Goal: Task Accomplishment & Management: Manage account settings

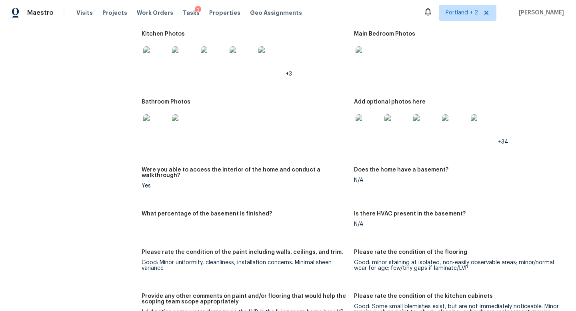
scroll to position [927, 0]
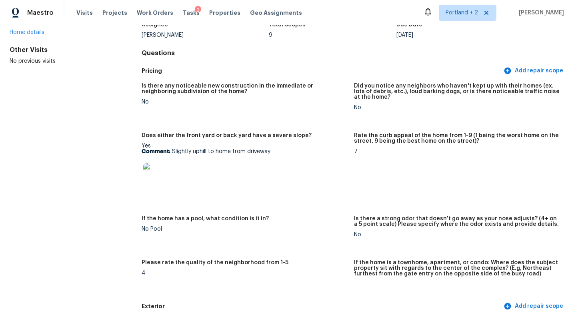
scroll to position [0, 0]
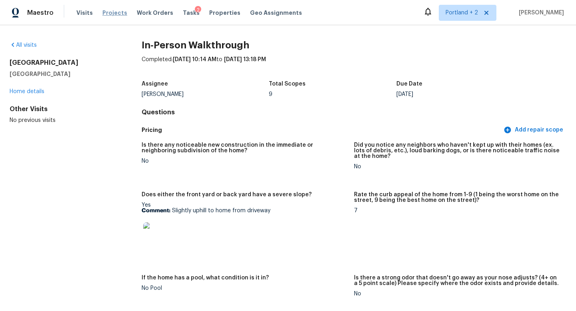
click at [113, 14] on span "Projects" at bounding box center [114, 13] width 25 height 8
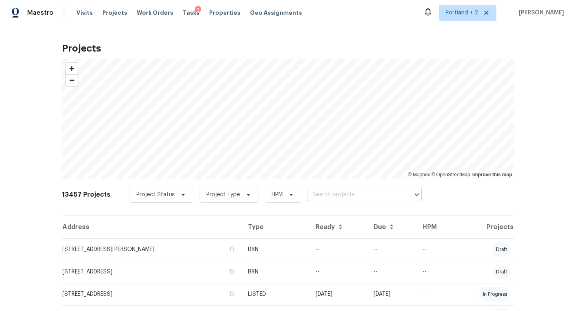
click at [376, 196] on input "text" at bounding box center [353, 195] width 92 height 12
type input "99th"
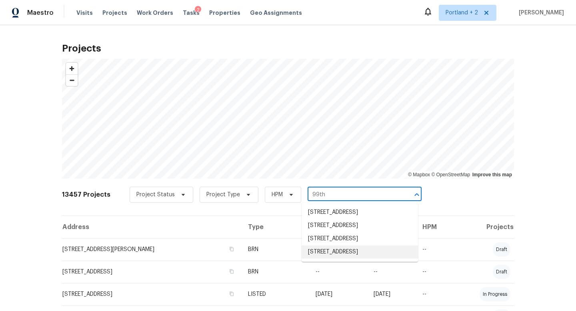
click at [369, 259] on li "4736 SE 99th Ave, Portland, OR 97266" at bounding box center [359, 251] width 116 height 13
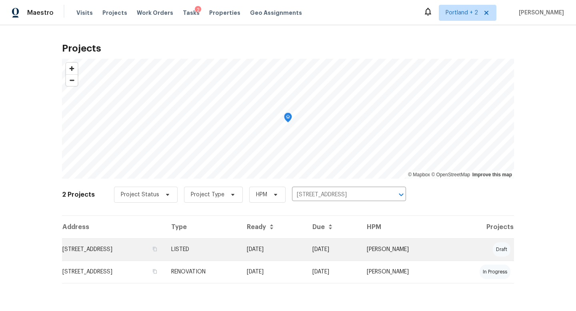
click at [116, 247] on td "4736 SE 99th Ave, Portland, OR 97266" at bounding box center [113, 249] width 103 height 22
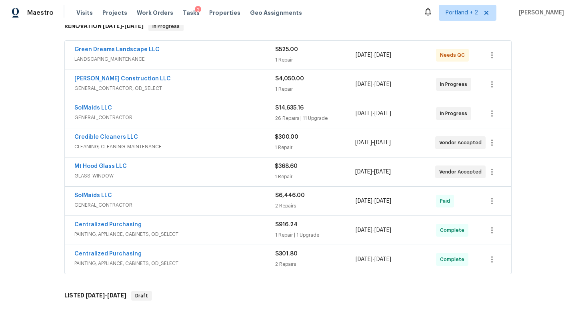
scroll to position [138, 0]
click at [104, 107] on link "SolMaids LLC" at bounding box center [93, 108] width 38 height 6
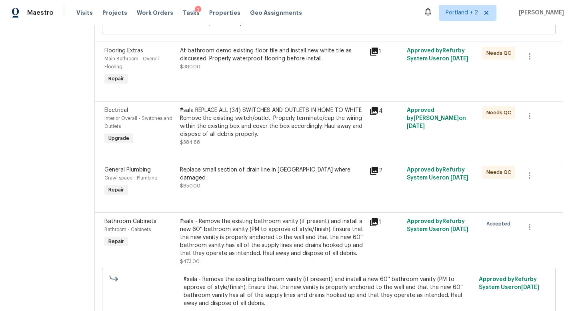
scroll to position [2234, 0]
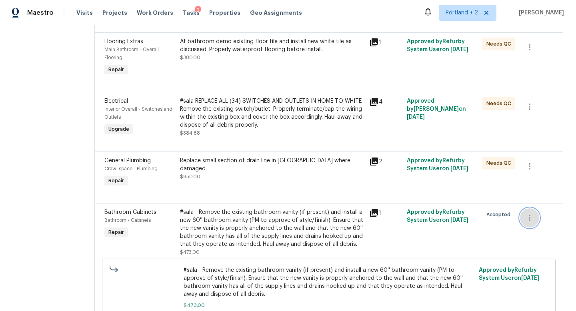
click at [530, 213] on icon "button" at bounding box center [530, 218] width 10 height 10
click at [537, 178] on li "Cancel" at bounding box center [534, 178] width 31 height 13
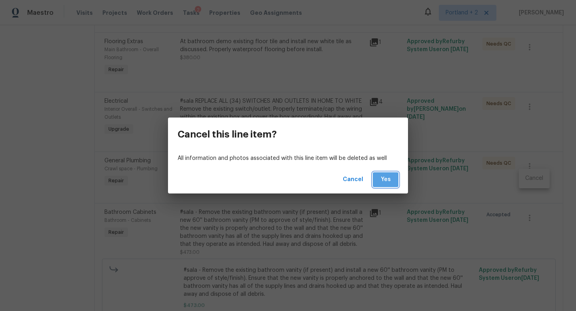
click at [394, 180] on button "Yes" at bounding box center [386, 179] width 26 height 15
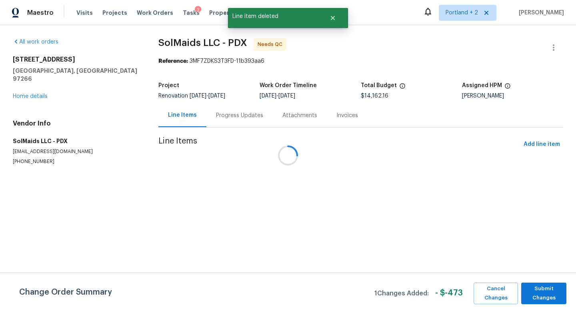
scroll to position [0, 0]
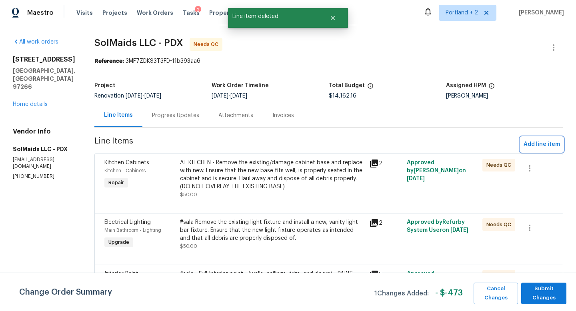
click at [535, 142] on span "Add line item" at bounding box center [541, 145] width 36 height 10
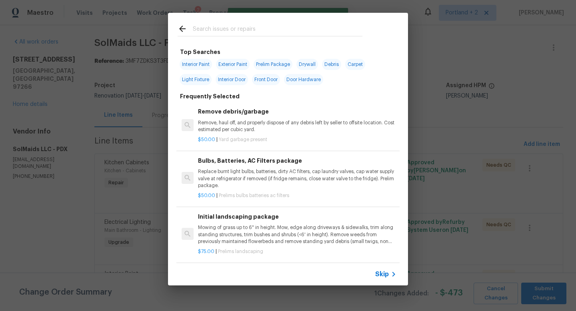
click at [249, 34] on input "text" at bounding box center [278, 30] width 170 height 12
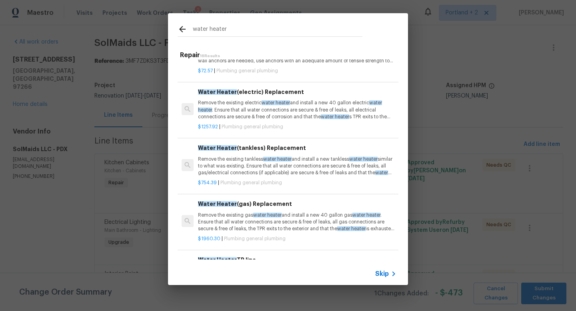
scroll to position [144, 0]
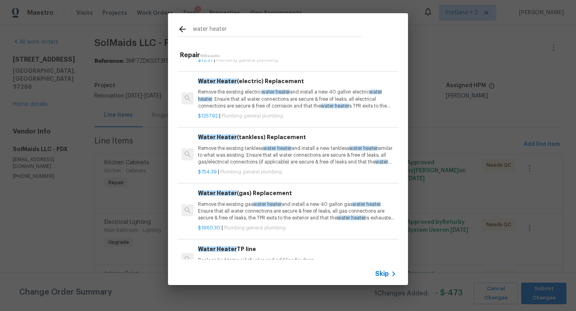
type input "water heater"
click at [299, 104] on p "Remove the existing electric water heater and install a new 40 gallon electric …" at bounding box center [297, 99] width 198 height 20
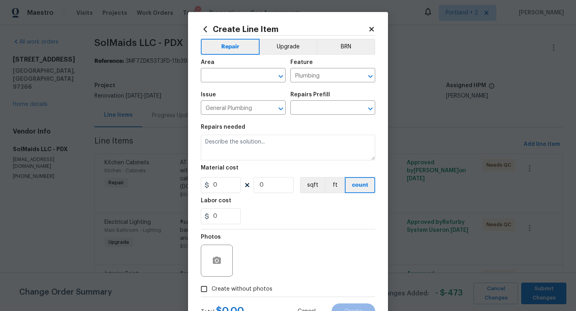
type input "Water Heater (electric) Replacement $1,257.92"
type textarea "Remove the existing electric water heater and install a new 40 gallon electric …"
type input "1257.92"
type input "1"
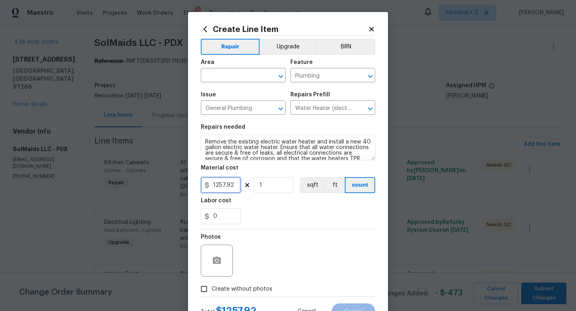
drag, startPoint x: 235, startPoint y: 187, endPoint x: 216, endPoint y: 187, distance: 19.2
click at [216, 187] on input "1257.92" at bounding box center [221, 185] width 40 height 16
type input "1800"
click at [235, 213] on input "0" at bounding box center [221, 216] width 40 height 16
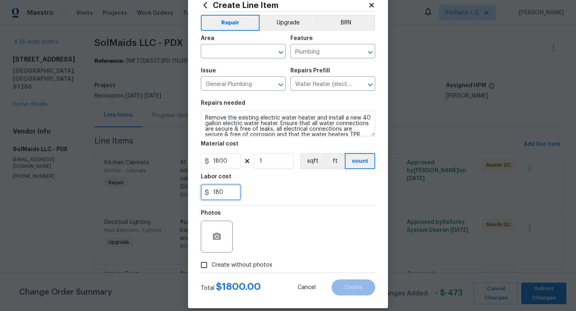
scroll to position [34, 0]
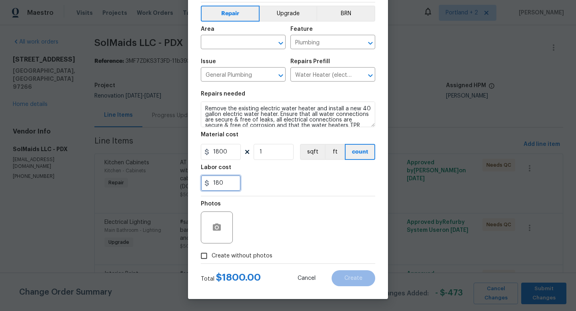
type input "180"
click at [213, 254] on span "Create without photos" at bounding box center [241, 256] width 61 height 8
click at [211, 254] on input "Create without photos" at bounding box center [203, 255] width 15 height 15
checkbox input "true"
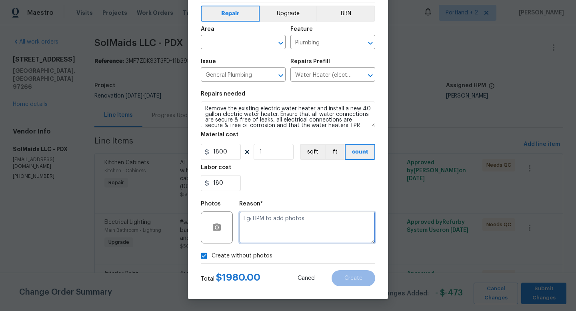
click at [293, 234] on textarea at bounding box center [307, 227] width 136 height 32
click at [229, 42] on input "text" at bounding box center [232, 43] width 62 height 12
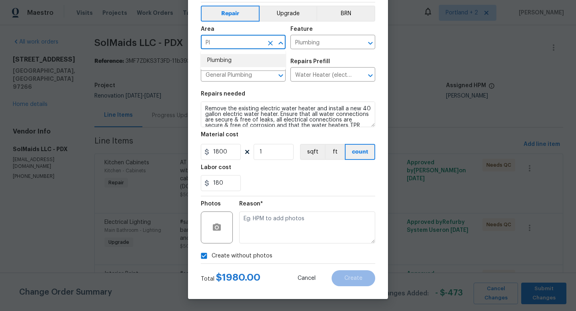
click at [228, 61] on li "Plumbing" at bounding box center [243, 60] width 85 height 13
type input "Plumbing"
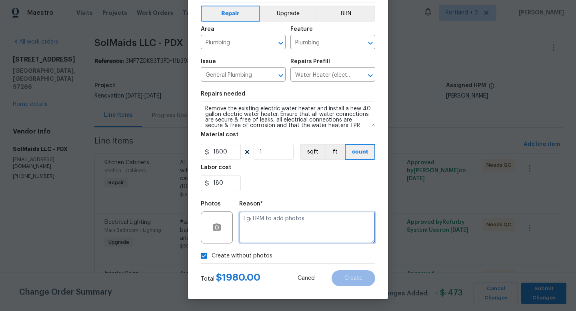
click at [337, 229] on textarea at bounding box center [307, 227] width 136 height 32
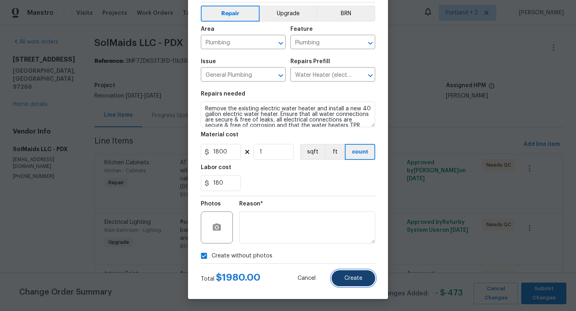
click at [358, 277] on span "Create" at bounding box center [353, 278] width 18 height 6
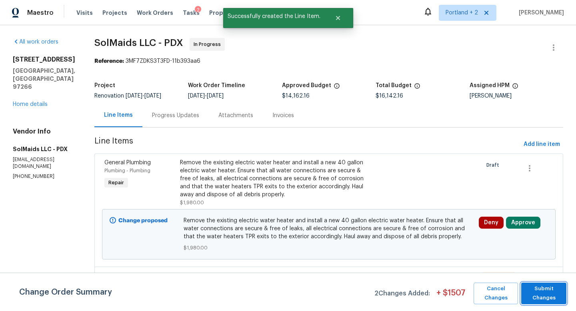
click at [546, 292] on span "Submit Changes" at bounding box center [543, 293] width 37 height 18
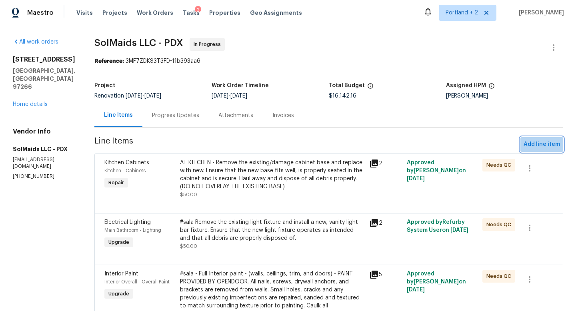
click at [545, 144] on span "Add line item" at bounding box center [541, 145] width 36 height 10
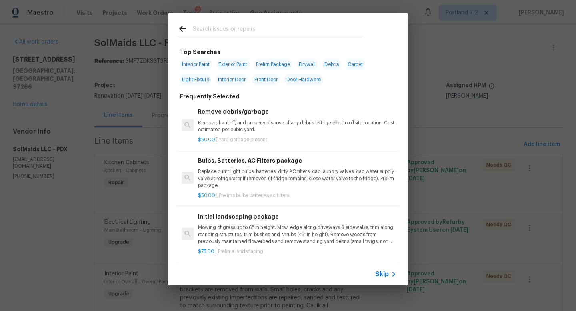
click at [257, 30] on input "text" at bounding box center [278, 30] width 170 height 12
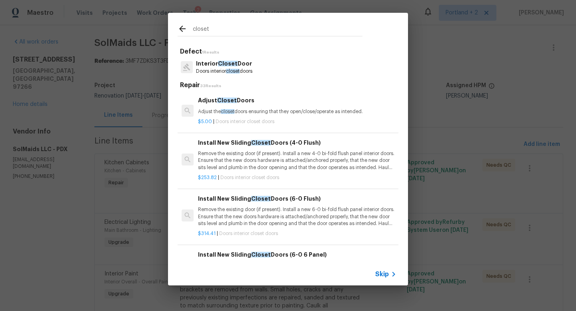
type input "closet"
click at [247, 70] on p "Doors interior closet doors" at bounding box center [224, 71] width 56 height 7
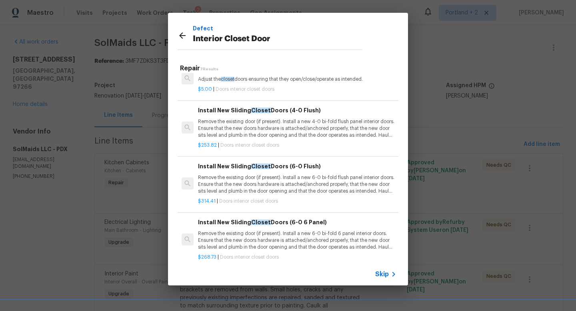
scroll to position [22, 0]
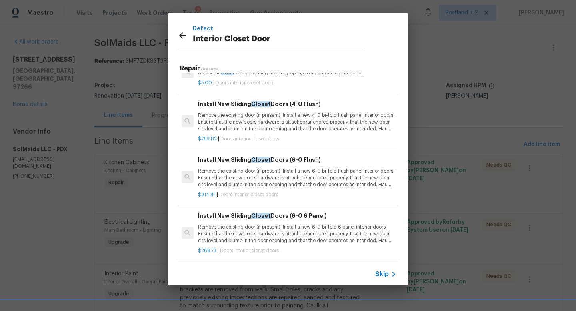
click at [183, 35] on icon at bounding box center [183, 36] width 10 height 10
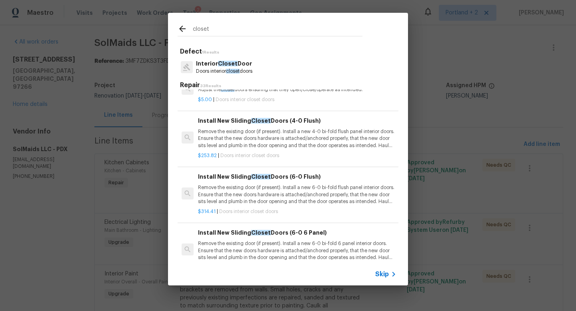
click at [211, 30] on input "closet" at bounding box center [278, 30] width 170 height 12
drag, startPoint x: 210, startPoint y: 30, endPoint x: 164, endPoint y: 28, distance: 46.8
click at [165, 28] on div "closet Defect 1 Results Interior Closet Door Doors interior closet doors Repair…" at bounding box center [288, 149] width 576 height 298
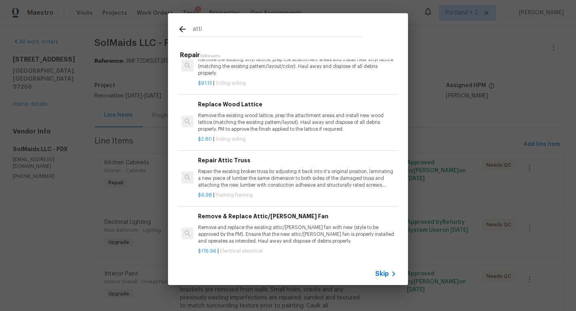
scroll to position [29, 0]
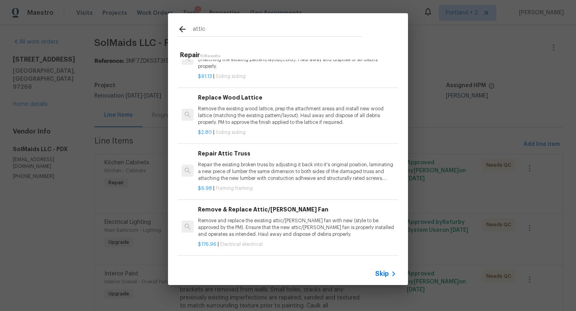
type input "attic"
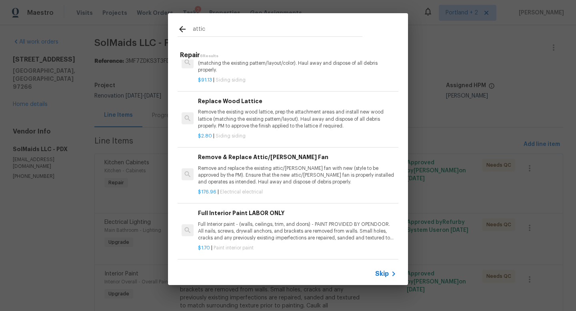
scroll to position [0, 0]
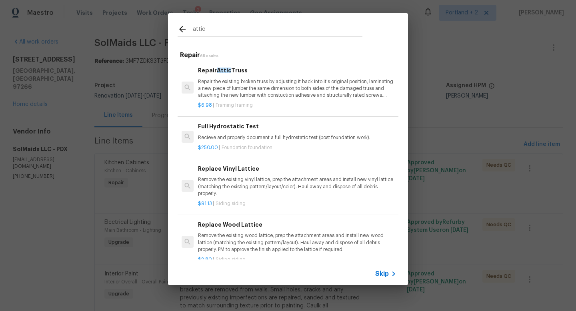
drag, startPoint x: 212, startPoint y: 28, endPoint x: 174, endPoint y: 28, distance: 37.6
click at [175, 28] on div "attic" at bounding box center [270, 29] width 204 height 32
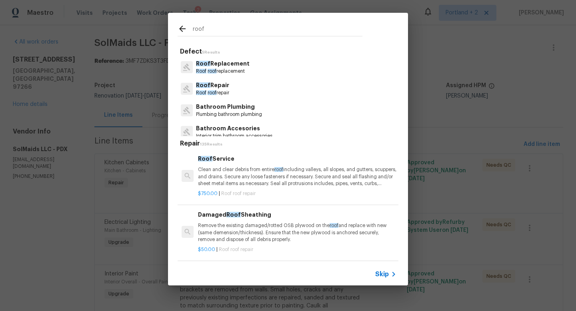
type input "roof"
click at [255, 88] on div "Roof Repair Roof roof repair" at bounding box center [288, 89] width 221 height 22
click at [214, 86] on p "Roof Repair" at bounding box center [212, 85] width 33 height 8
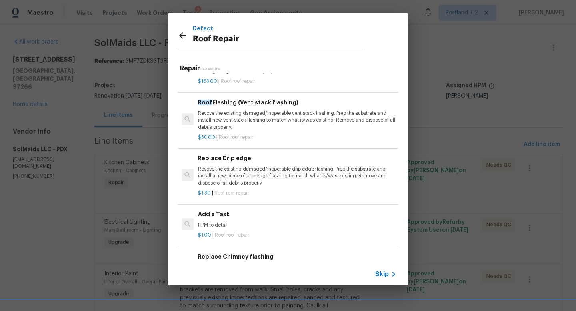
scroll to position [434, 0]
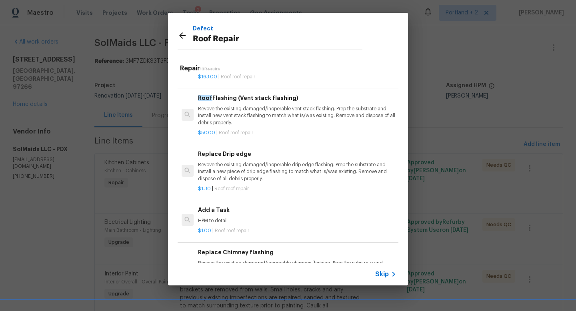
click at [218, 210] on div "Add a Task HPM to detail" at bounding box center [297, 215] width 198 height 19
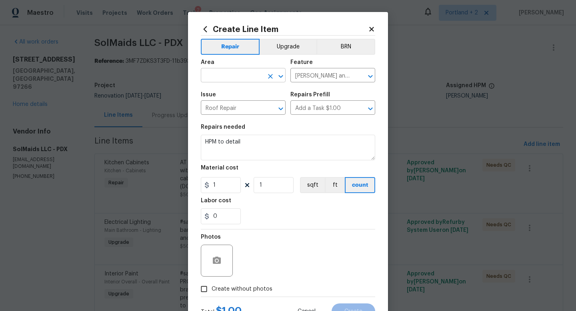
click at [243, 79] on input "text" at bounding box center [232, 76] width 62 height 12
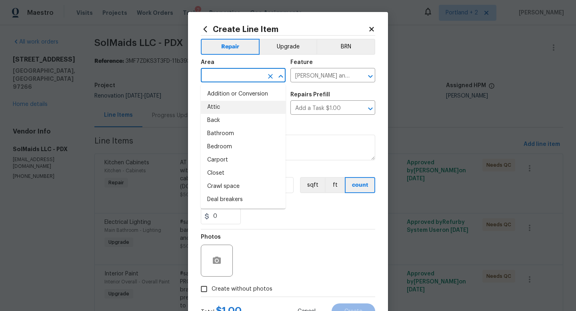
click at [250, 110] on li "Attic" at bounding box center [243, 107] width 85 height 13
type input "Attic"
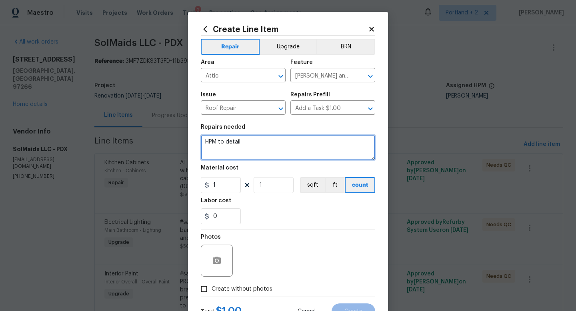
drag, startPoint x: 255, startPoint y: 144, endPoint x: 148, endPoint y: 126, distance: 108.5
click at [148, 126] on div "Create Line Item Repair Upgrade BRN Area Attic ​ Feature Eaves and Trim ​ Issue…" at bounding box center [288, 155] width 576 height 311
type textarea "Cost for engineer to inspect attic and send in certification."
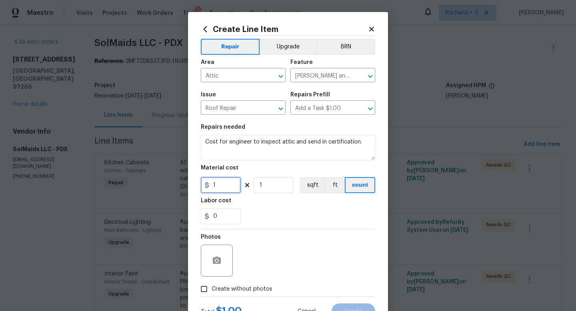
click at [229, 183] on input "1" at bounding box center [221, 185] width 40 height 16
type input "480"
click at [234, 215] on input "0" at bounding box center [221, 216] width 40 height 16
type input "100"
click at [217, 186] on input "480" at bounding box center [221, 185] width 40 height 16
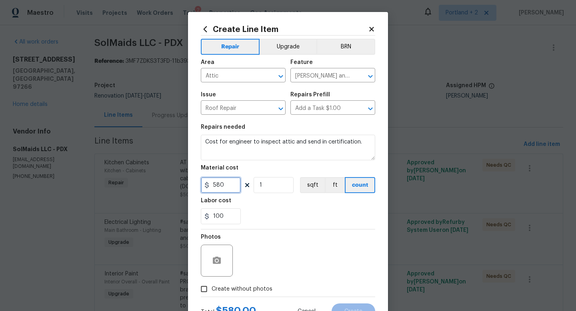
type input "580"
drag, startPoint x: 228, startPoint y: 219, endPoint x: 173, endPoint y: 212, distance: 55.6
click at [187, 215] on div "Create Line Item Repair Upgrade BRN Area Attic ​ Feature Eaves and Trim ​ Issue…" at bounding box center [288, 155] width 576 height 311
type input "0"
click at [208, 294] on input "Create without photos" at bounding box center [203, 288] width 15 height 15
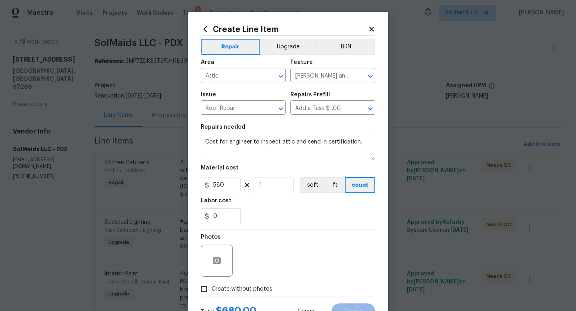
checkbox input "true"
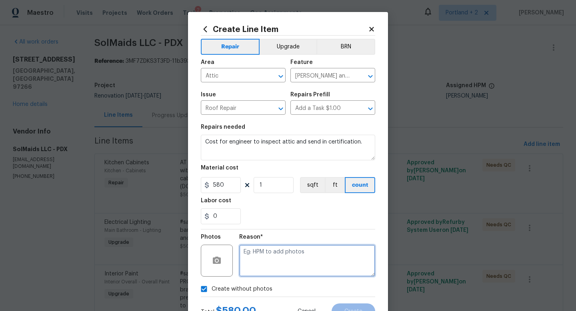
click at [299, 259] on textarea at bounding box center [307, 261] width 136 height 32
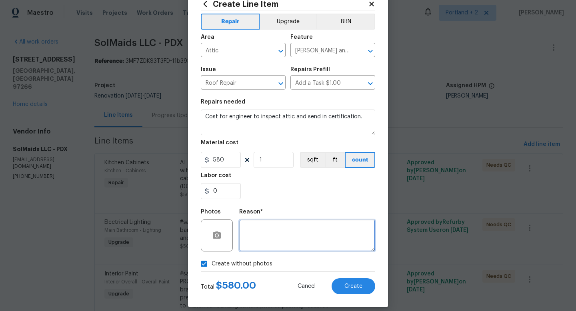
scroll to position [34, 0]
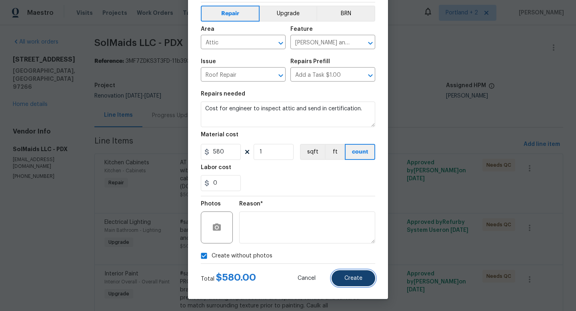
click at [358, 280] on span "Create" at bounding box center [353, 278] width 18 height 6
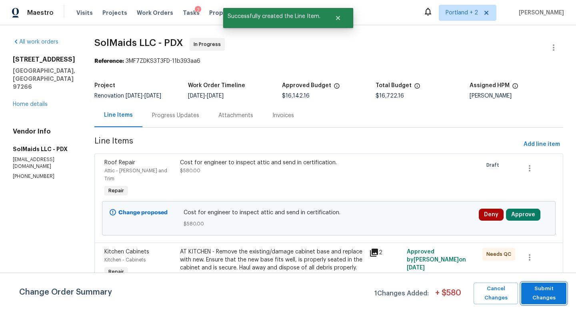
click at [540, 293] on span "Submit Changes" at bounding box center [543, 293] width 37 height 18
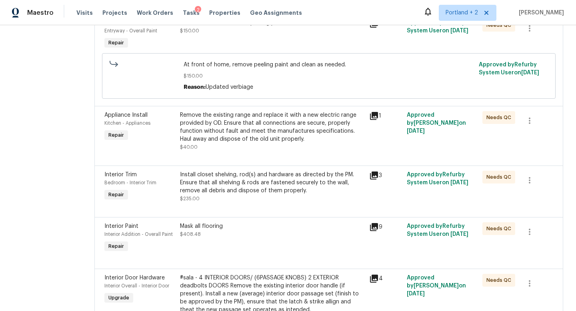
scroll to position [1362, 0]
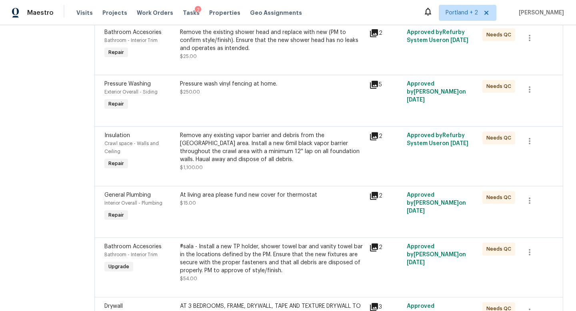
click at [236, 189] on div "At living area please fund new cover for thermostat $15.00" at bounding box center [272, 207] width 189 height 37
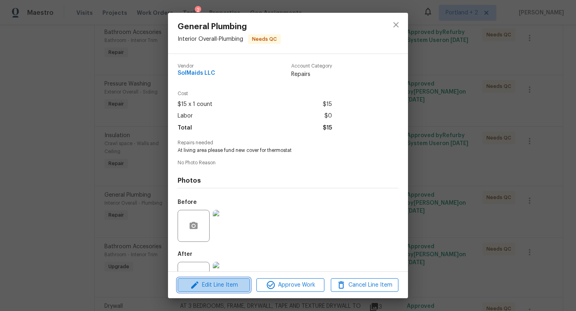
click at [226, 287] on span "Edit Line Item" at bounding box center [214, 285] width 68 height 10
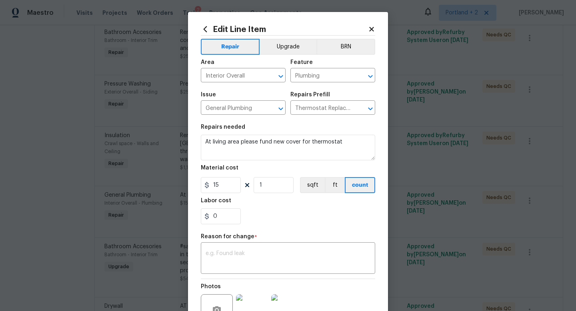
scroll to position [30, 0]
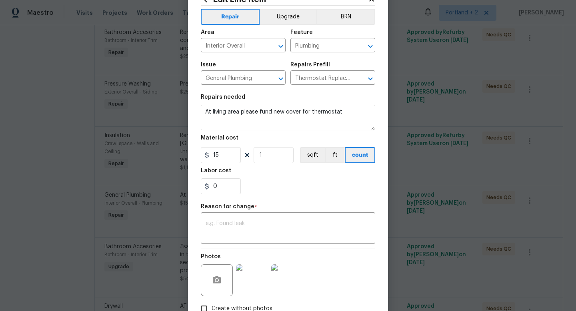
click at [247, 281] on img at bounding box center [252, 280] width 32 height 32
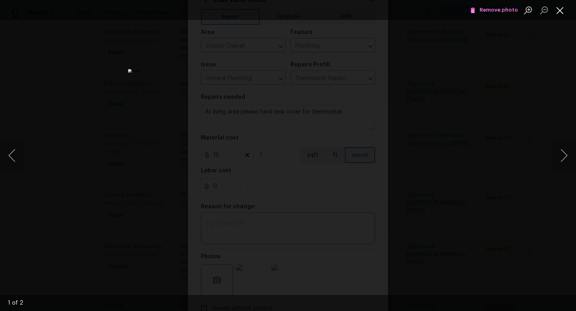
click at [561, 11] on button "Close lightbox" at bounding box center [560, 10] width 16 height 14
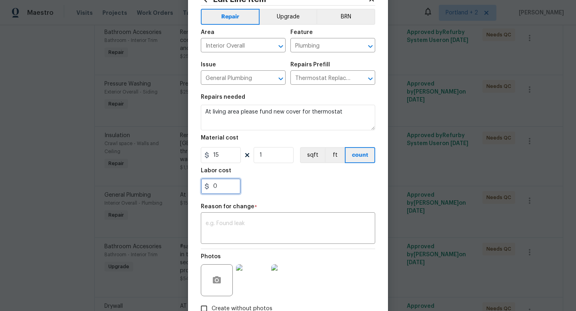
click at [224, 186] on input "0" at bounding box center [221, 186] width 40 height 16
drag, startPoint x: 221, startPoint y: 159, endPoint x: 186, endPoint y: 154, distance: 35.5
click at [186, 154] on div "Edit Line Item Repair Upgrade BRN Area Interior Overall ​ Feature Plumbing ​ Is…" at bounding box center [288, 155] width 576 height 311
type input "26"
click at [228, 186] on input "0" at bounding box center [221, 186] width 40 height 16
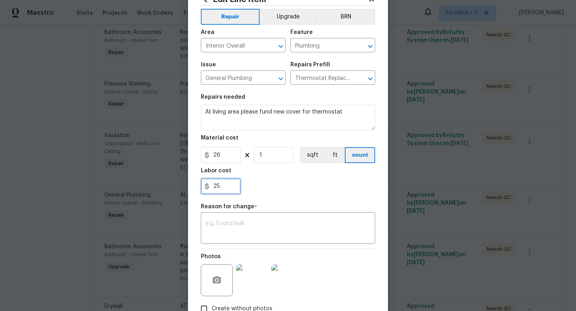
type input "25"
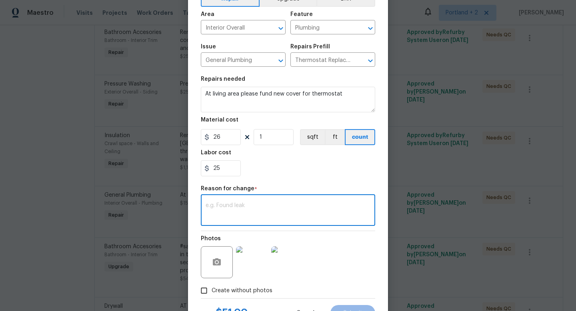
scroll to position [71, 0]
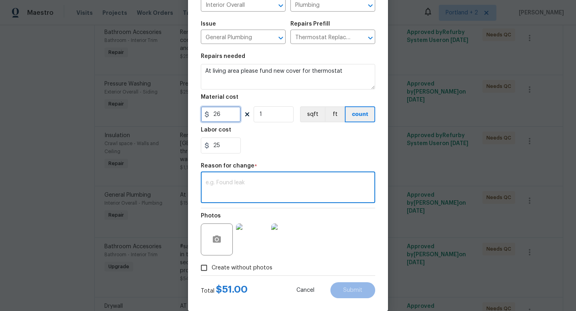
click at [225, 115] on input "26" at bounding box center [221, 114] width 40 height 16
click at [245, 182] on textarea at bounding box center [288, 188] width 165 height 17
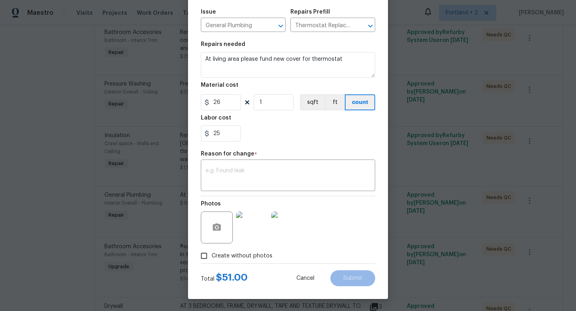
click at [216, 257] on span "Create without photos" at bounding box center [241, 256] width 61 height 8
click at [211, 257] on input "Create without photos" at bounding box center [203, 255] width 15 height 15
click at [205, 252] on input "Create without photos" at bounding box center [203, 255] width 15 height 15
checkbox input "false"
click at [238, 196] on div at bounding box center [288, 196] width 174 height 0
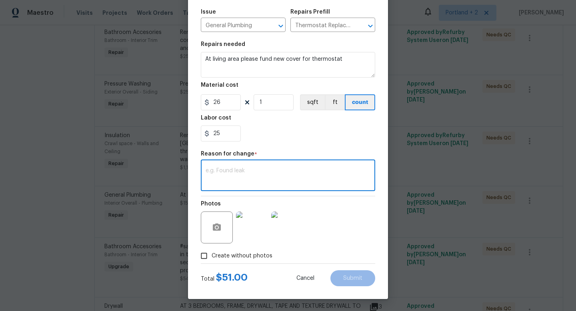
click at [245, 184] on textarea at bounding box center [288, 176] width 165 height 17
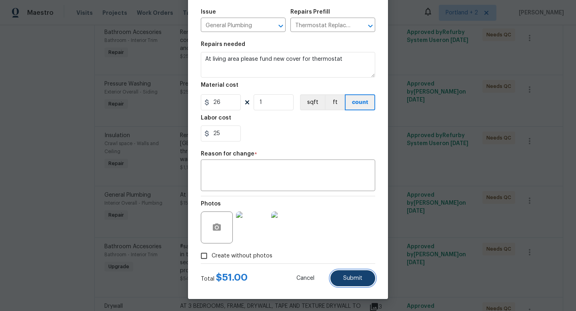
click at [361, 277] on span "Submit" at bounding box center [352, 278] width 19 height 6
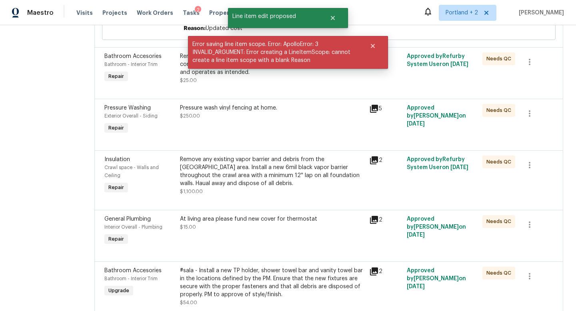
scroll to position [1337, 0]
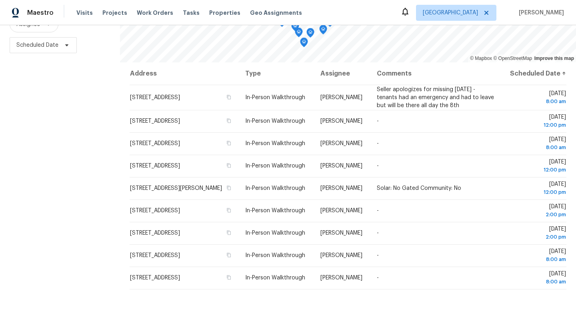
scroll to position [105, 0]
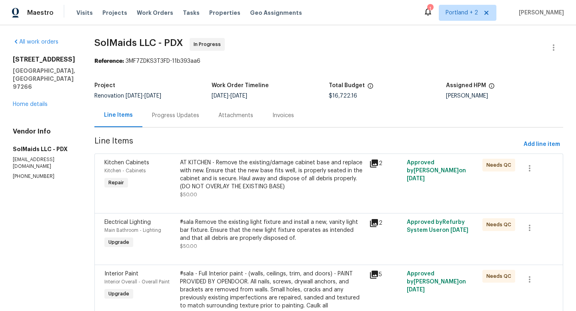
scroll to position [1362, 0]
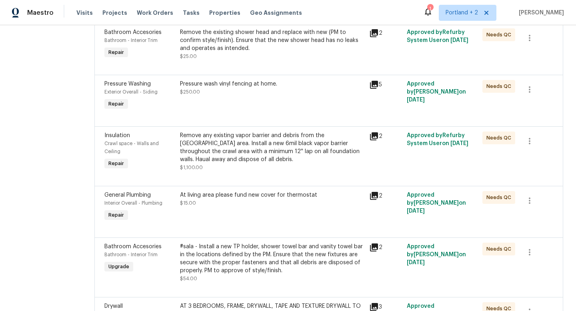
click at [213, 191] on div "At living area please fund new cover for thermostat $15.00" at bounding box center [272, 199] width 184 height 16
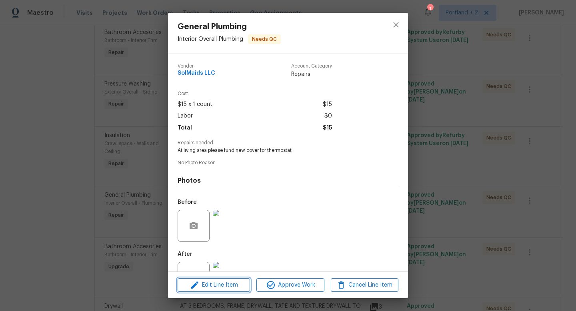
click at [217, 281] on span "Edit Line Item" at bounding box center [214, 285] width 68 height 10
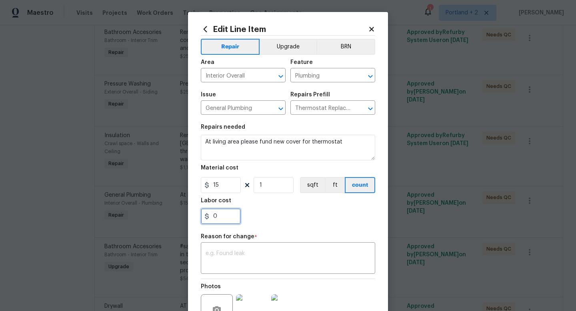
click at [223, 218] on input "0" at bounding box center [221, 216] width 40 height 16
drag, startPoint x: 224, startPoint y: 186, endPoint x: 189, endPoint y: 174, distance: 37.2
click at [191, 176] on div "Edit Line Item Repair Upgrade BRN Area Interior Overall ​ Feature Plumbing ​ Is…" at bounding box center [288, 197] width 200 height 370
type input "26"
click at [229, 216] on input "0" at bounding box center [221, 216] width 40 height 16
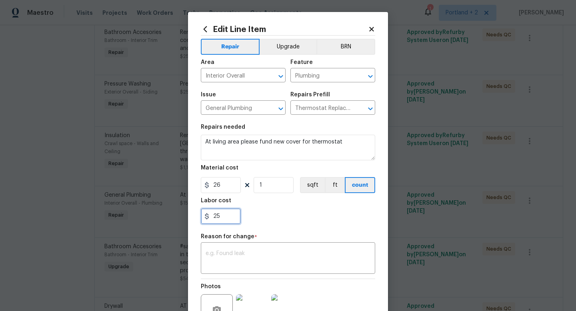
type input "25"
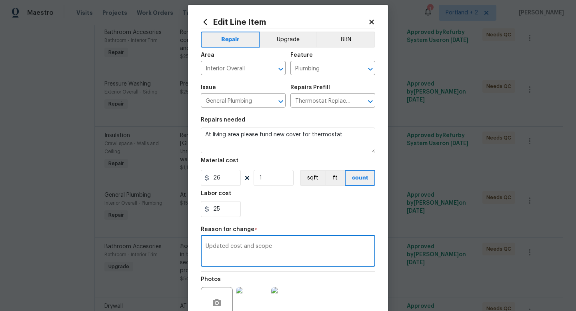
scroll to position [73, 0]
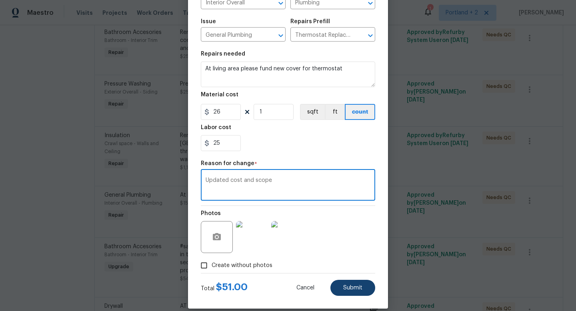
type textarea "Updated cost and scope"
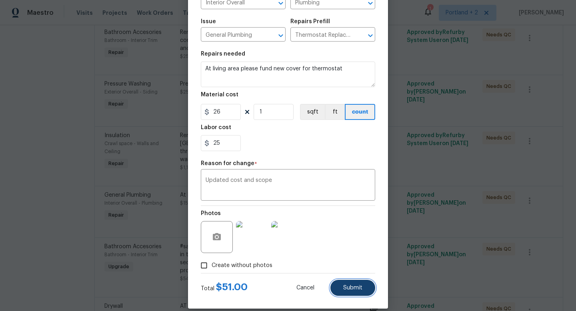
click at [349, 283] on button "Submit" at bounding box center [352, 288] width 45 height 16
type input "15"
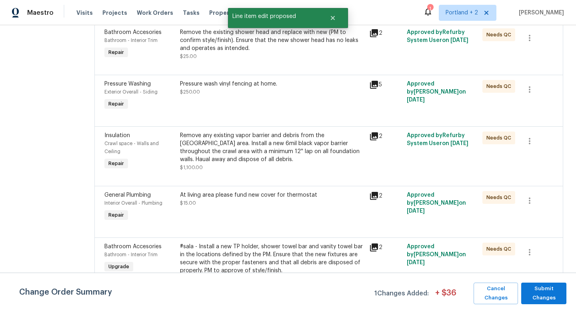
scroll to position [0, 0]
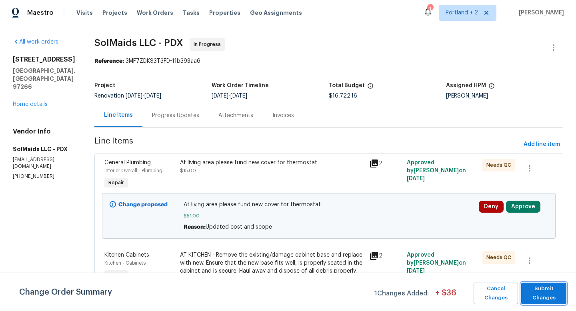
click at [559, 294] on span "Submit Changes" at bounding box center [543, 293] width 37 height 18
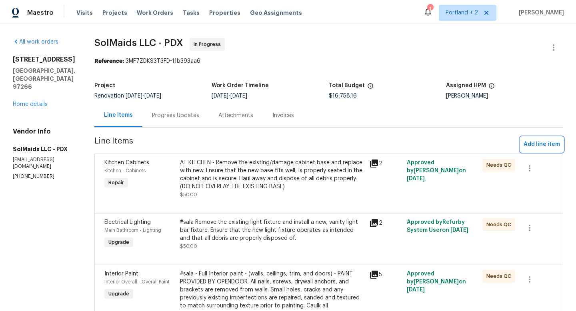
click at [541, 144] on span "Add line item" at bounding box center [541, 145] width 36 height 10
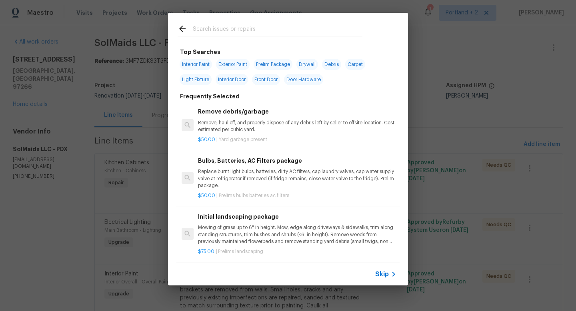
click at [222, 29] on input "text" at bounding box center [278, 30] width 170 height 12
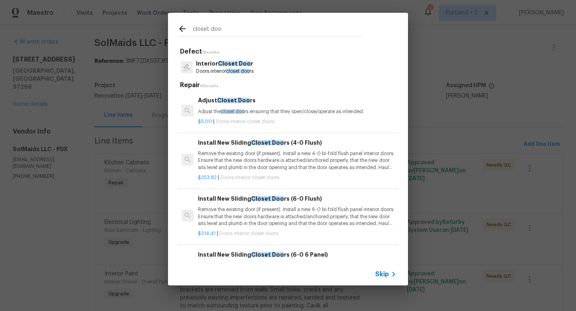
type input "closet doo"
click at [241, 70] on span "closet doo" at bounding box center [238, 71] width 24 height 5
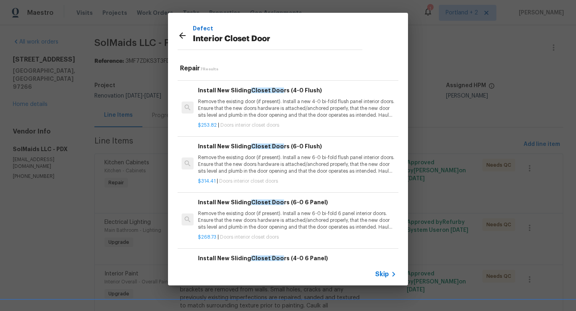
scroll to position [35, 0]
click at [295, 113] on p "Remove the existing door (if present). Install a new 4-0 bi-fold flush panel in…" at bounding box center [297, 109] width 198 height 20
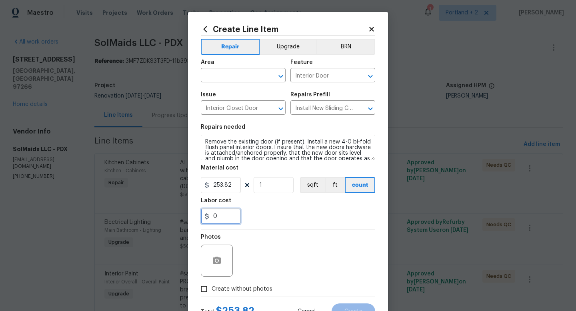
click at [230, 221] on input "0" at bounding box center [221, 216] width 40 height 16
type input "25"
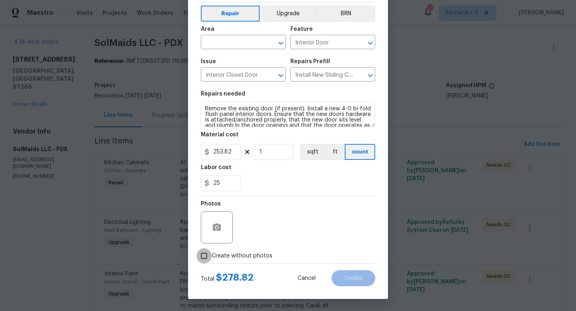
click at [204, 254] on input "Create without photos" at bounding box center [203, 255] width 15 height 15
checkbox input "true"
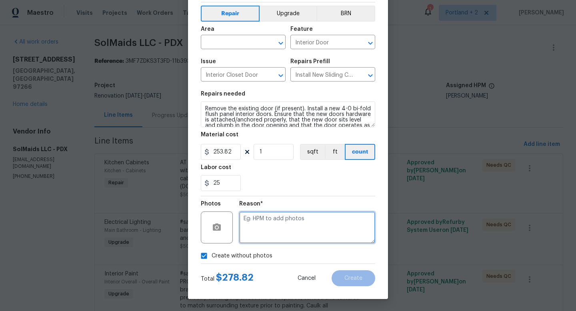
click at [294, 215] on textarea at bounding box center [307, 227] width 136 height 32
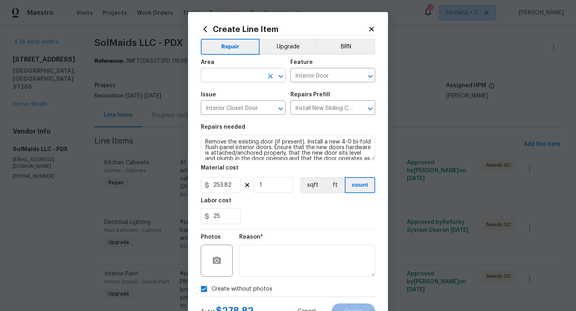
click at [223, 73] on input "text" at bounding box center [232, 76] width 62 height 12
click at [215, 106] on li "Main Bedroom" at bounding box center [243, 107] width 85 height 13
type input "Main Bedroom"
drag, startPoint x: 226, startPoint y: 213, endPoint x: 204, endPoint y: 213, distance: 22.0
click at [204, 213] on div "25" at bounding box center [221, 216] width 40 height 16
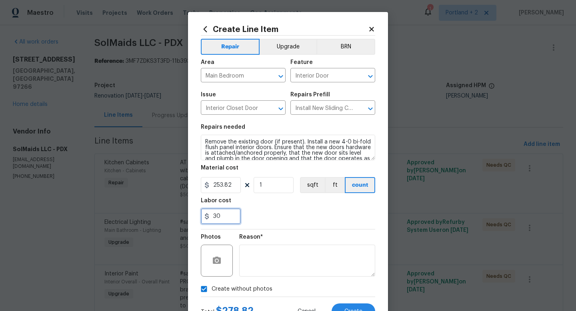
scroll to position [34, 0]
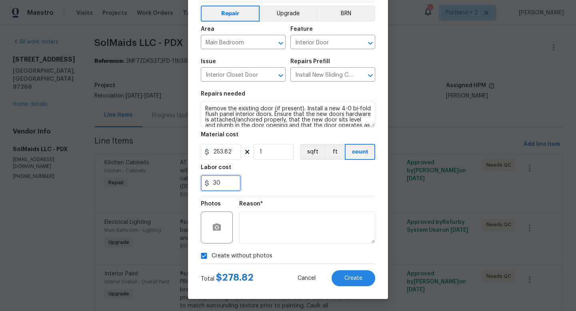
type input "30"
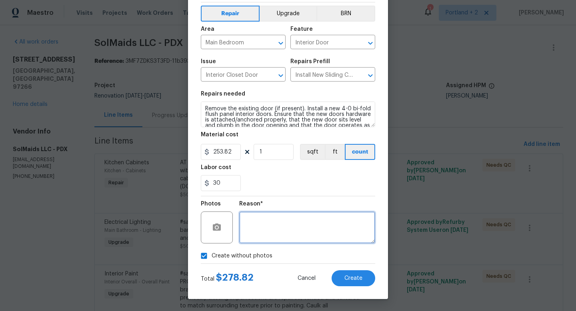
click at [277, 229] on textarea at bounding box center [307, 227] width 136 height 32
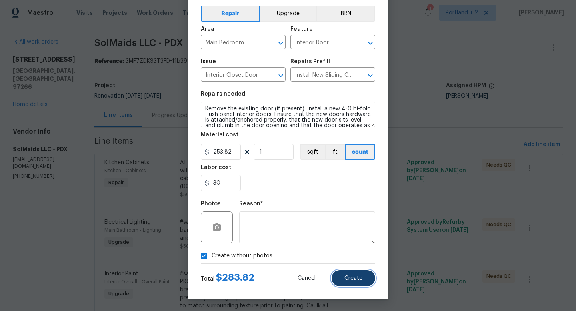
click at [353, 282] on button "Create" at bounding box center [353, 278] width 44 height 16
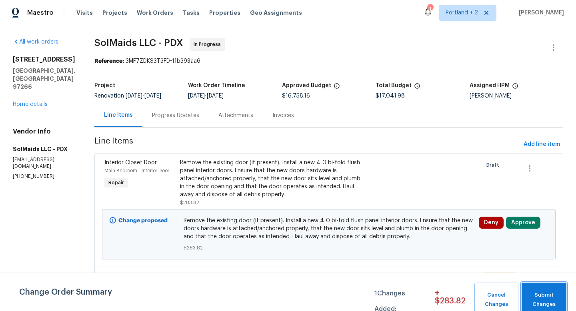
click at [551, 301] on span "Submit Changes" at bounding box center [543, 300] width 37 height 18
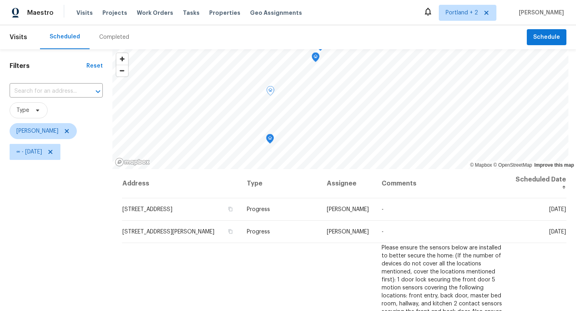
scroll to position [93, 0]
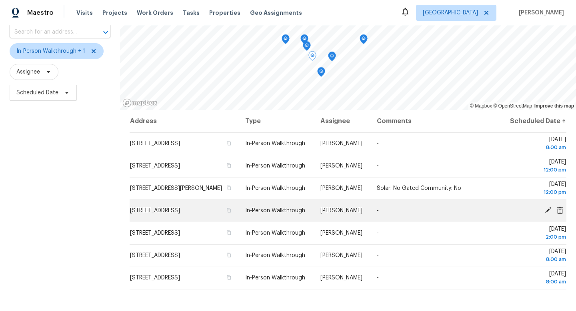
scroll to position [59, 0]
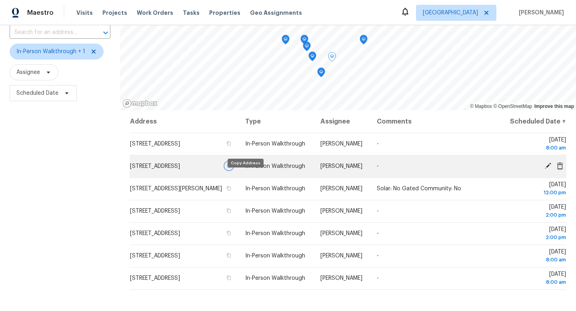
click at [231, 168] on icon "button" at bounding box center [228, 166] width 5 height 5
